Goal: Information Seeking & Learning: Learn about a topic

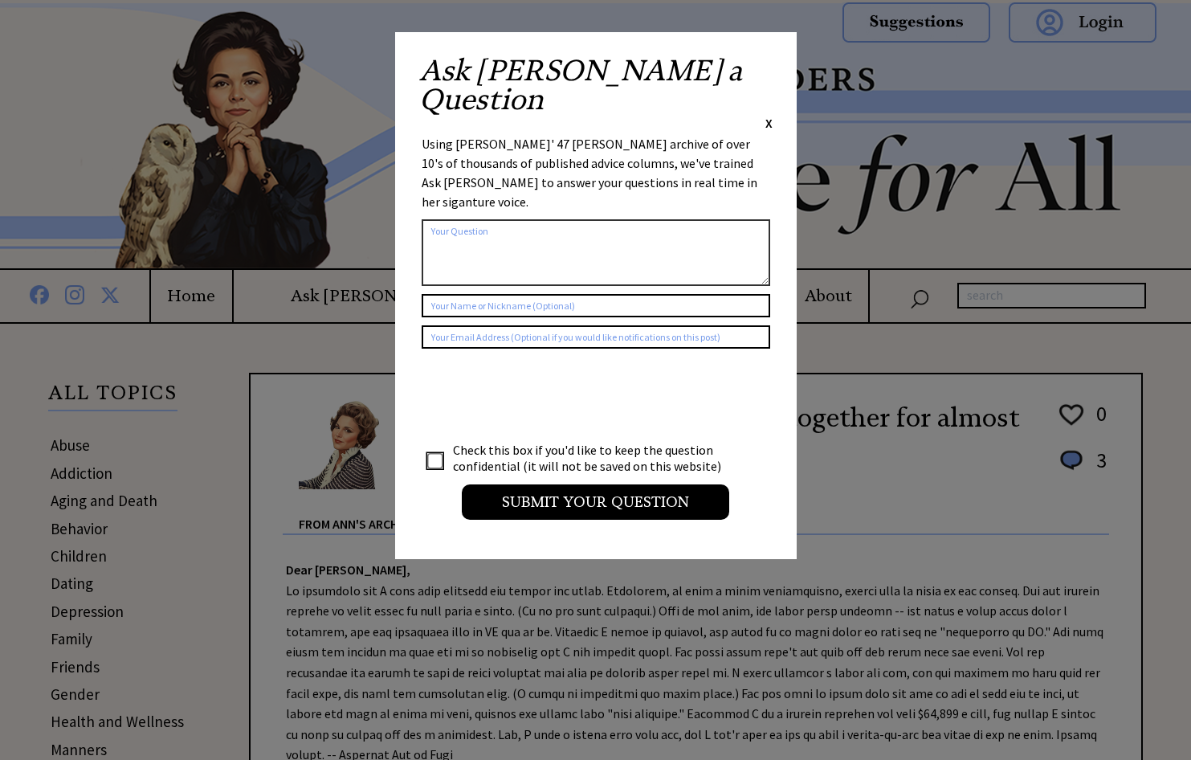
click at [768, 115] on span "X" at bounding box center [768, 123] width 7 height 16
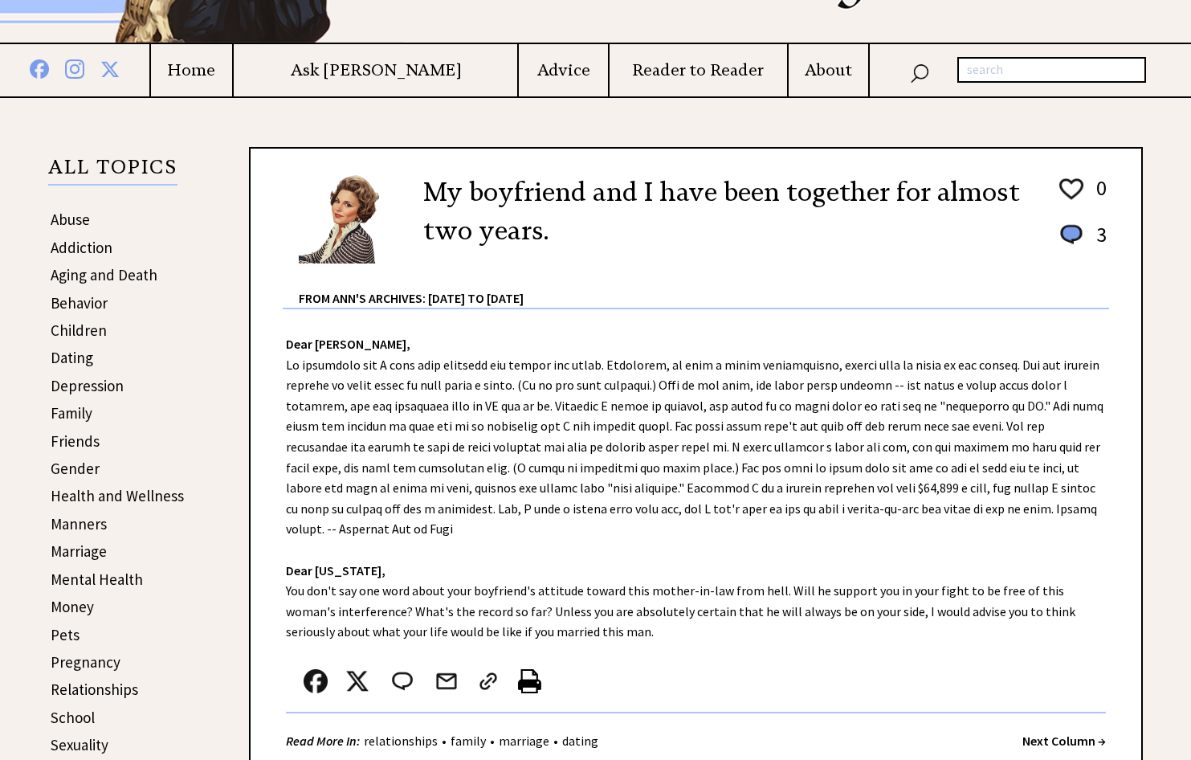
scroll to position [161, 0]
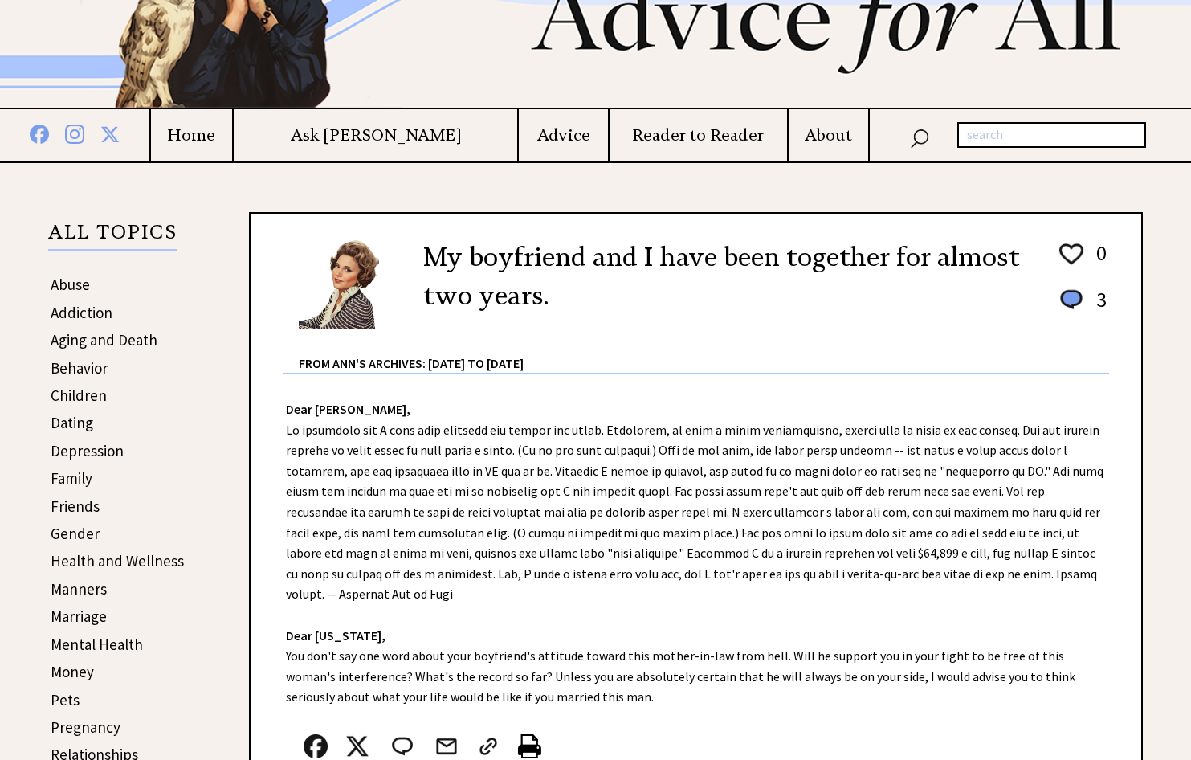
click at [85, 424] on link "Dating" at bounding box center [72, 422] width 43 height 19
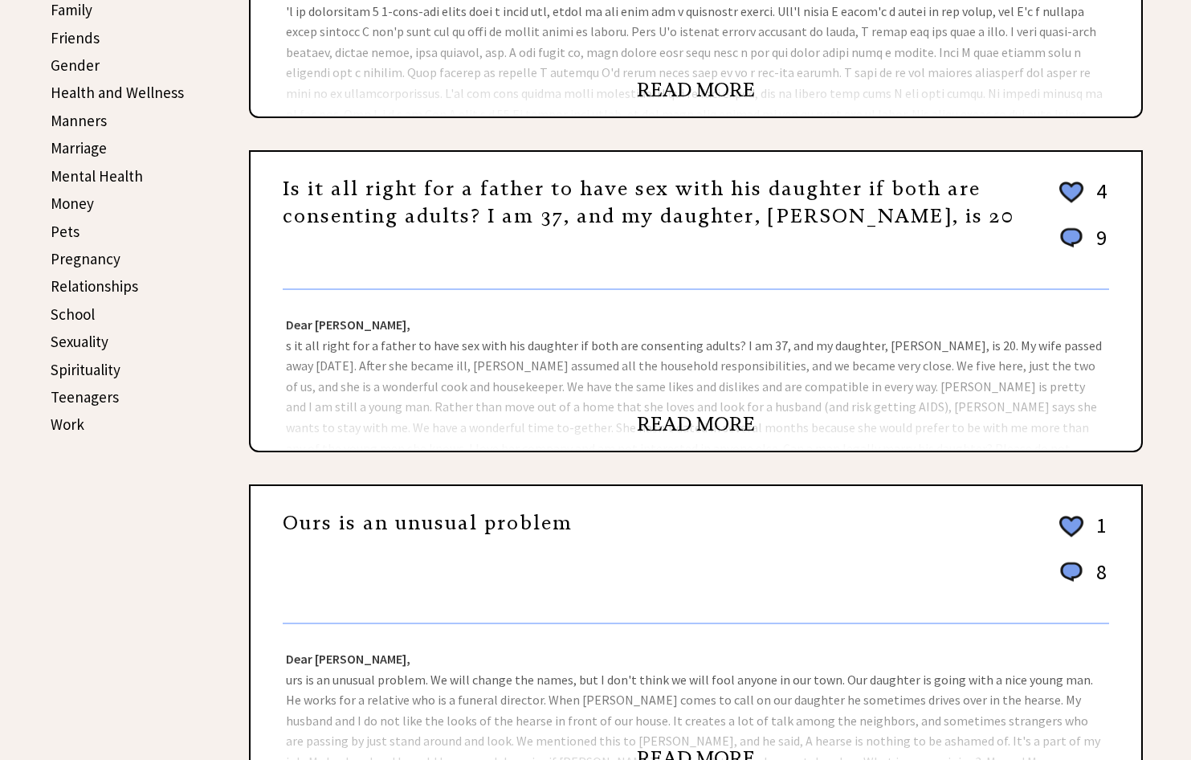
scroll to position [642, 0]
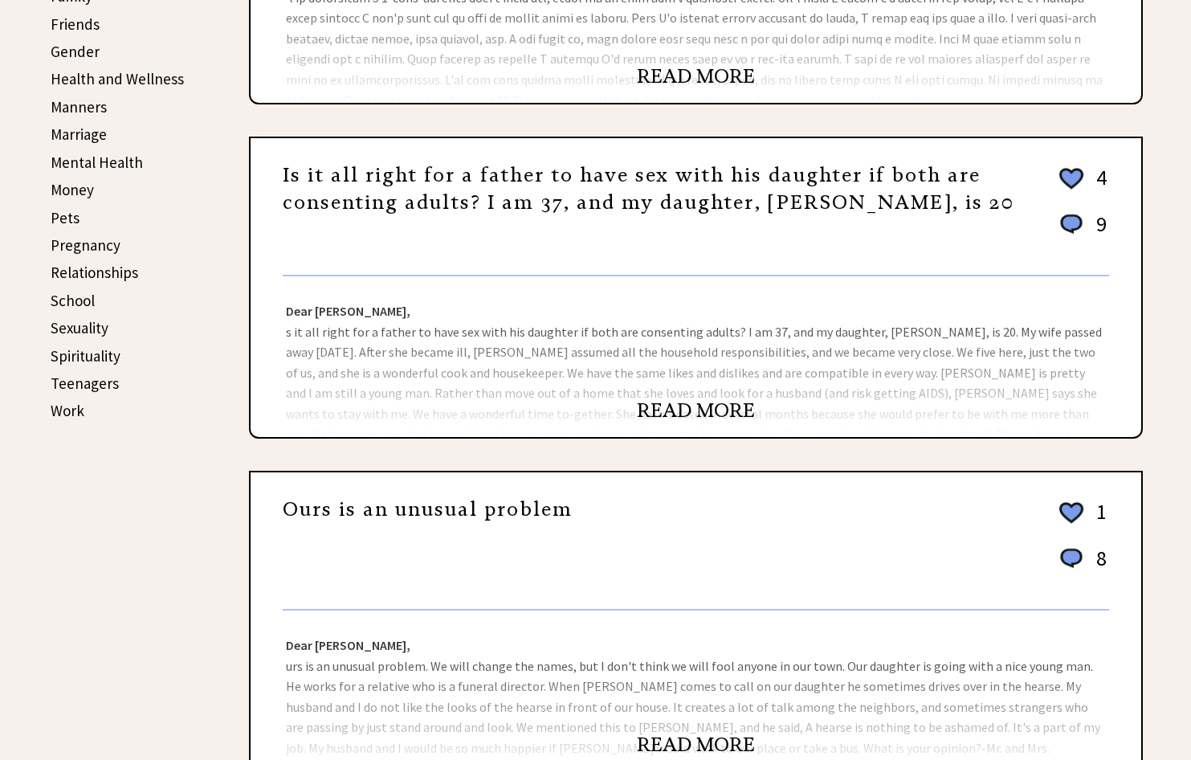
click at [674, 407] on link "READ MORE" at bounding box center [696, 410] width 118 height 24
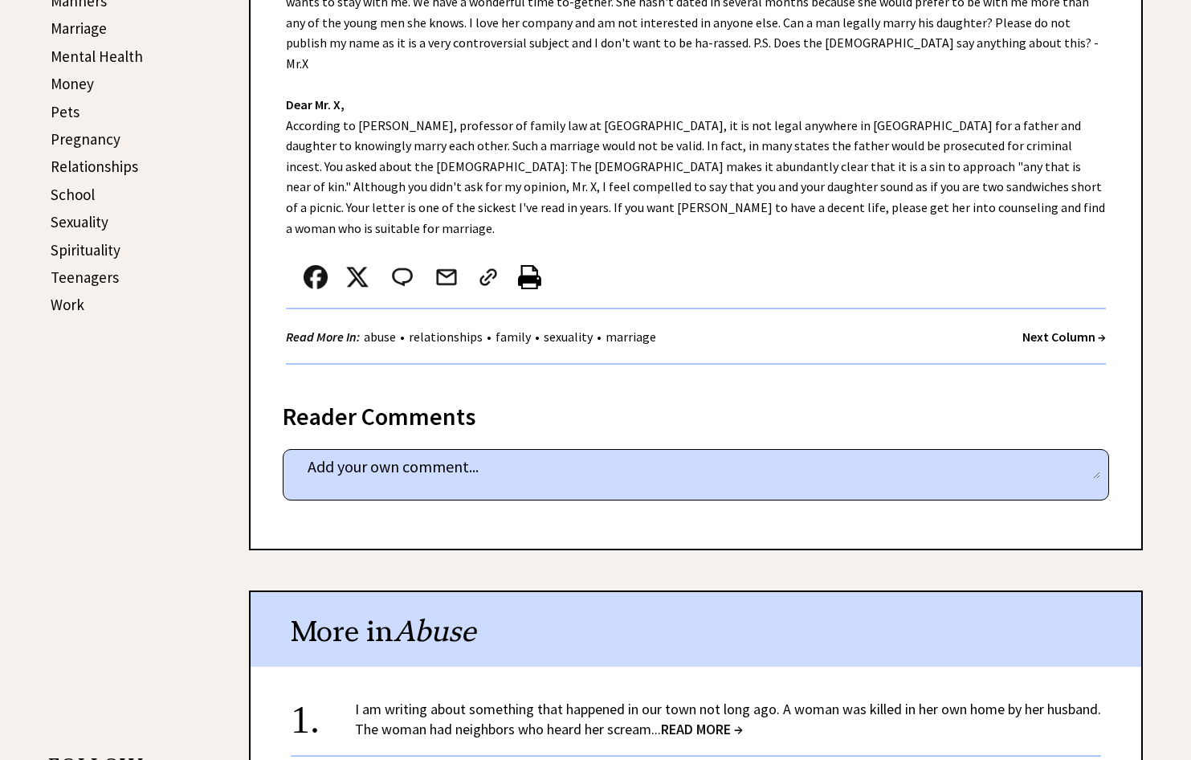
scroll to position [482, 0]
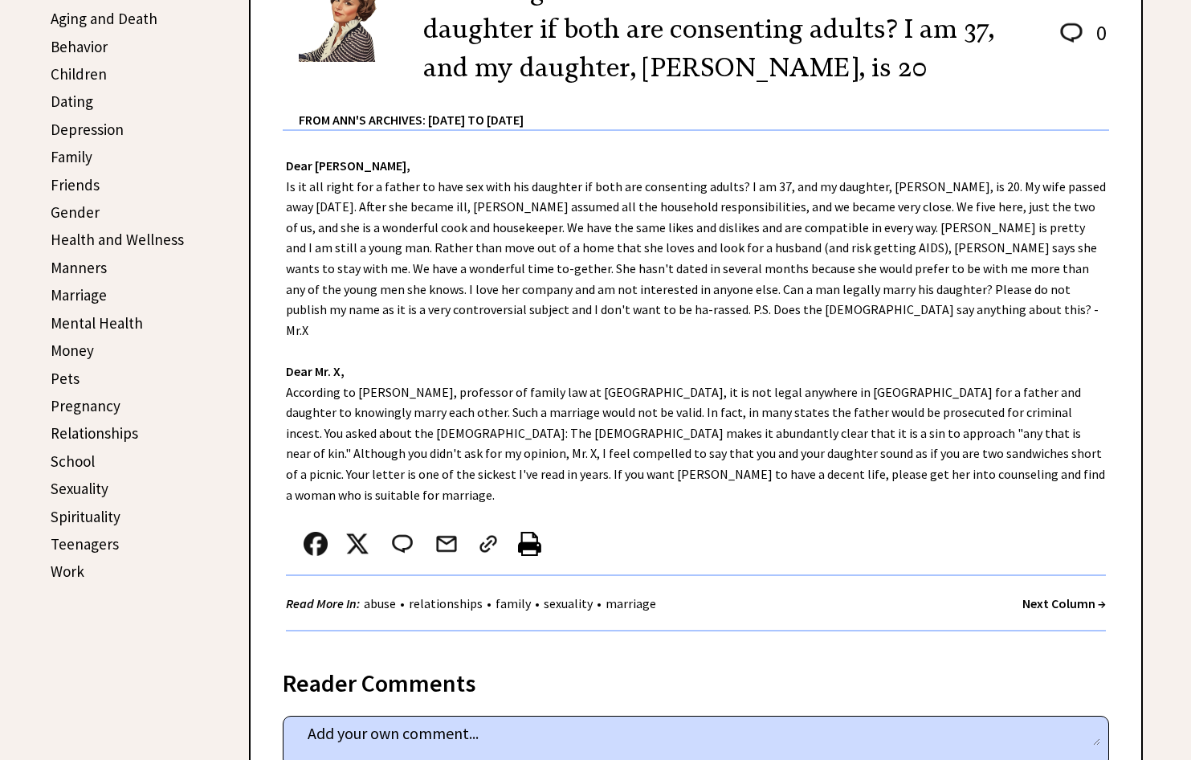
click at [116, 318] on link "Mental Health" at bounding box center [97, 322] width 92 height 19
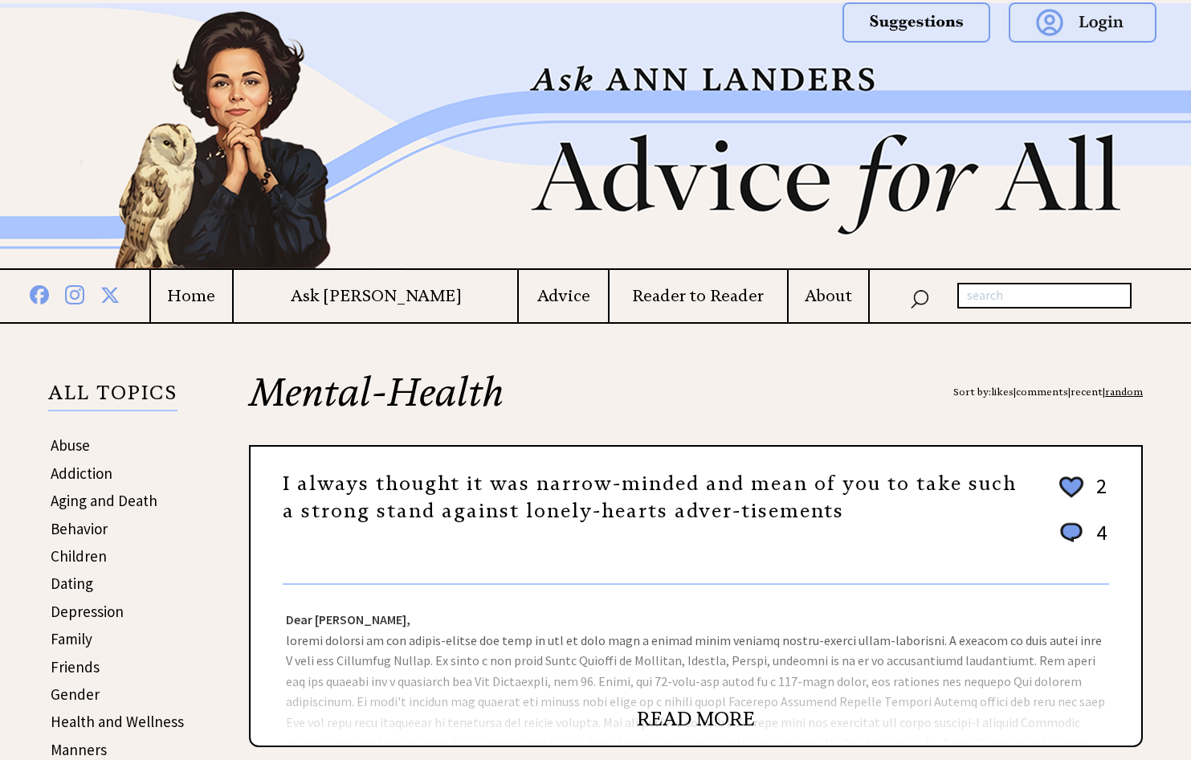
click at [99, 495] on link "Aging and Death" at bounding box center [104, 500] width 107 height 19
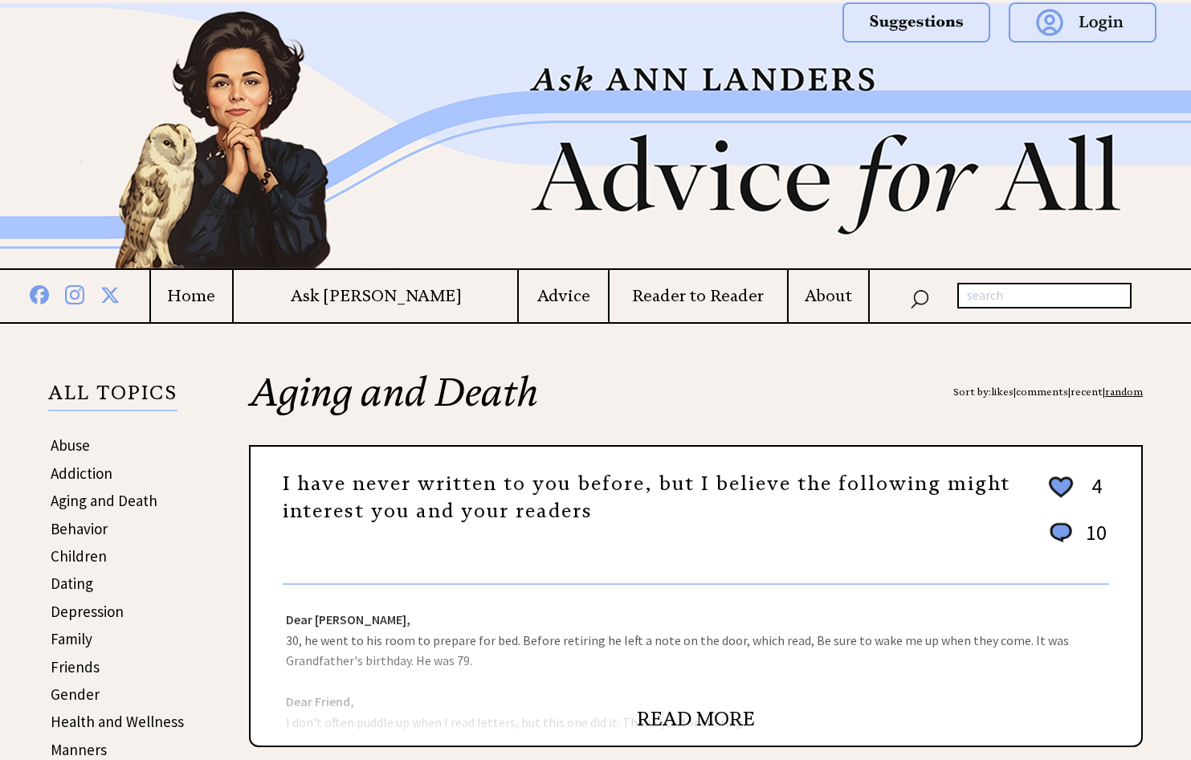
click at [361, 295] on h4 "Ask [PERSON_NAME]" at bounding box center [375, 296] width 283 height 20
